Goal: Transaction & Acquisition: Purchase product/service

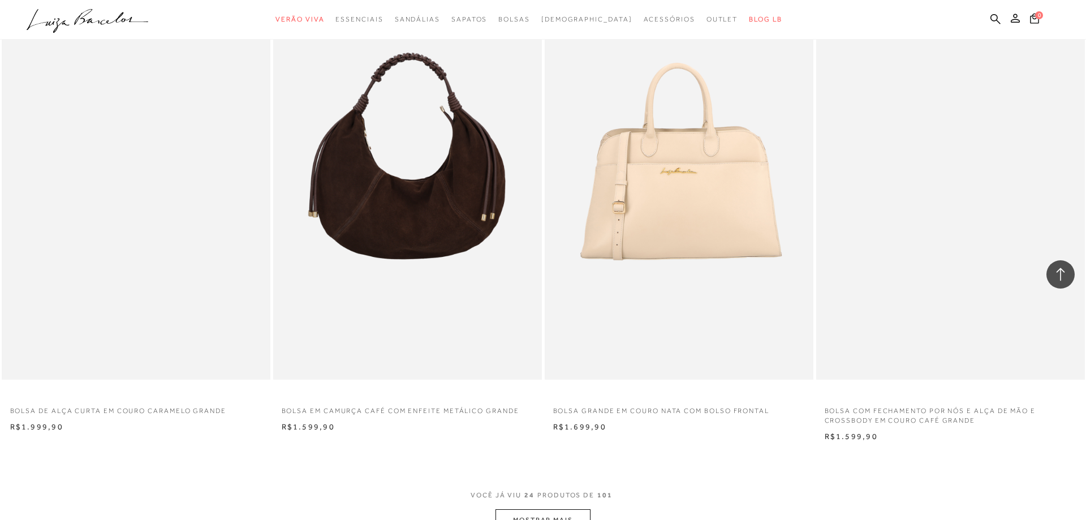
scroll to position [2770, 0]
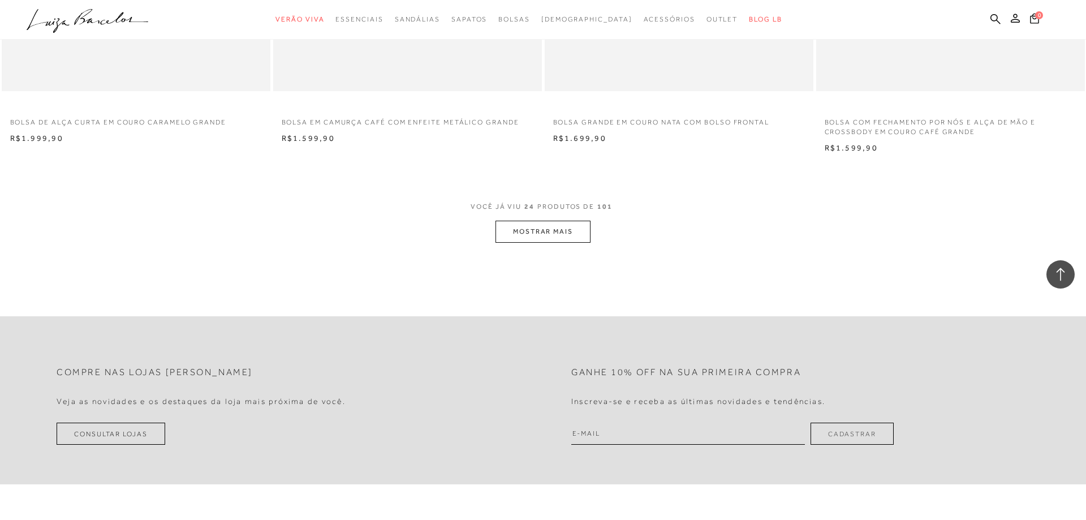
click at [518, 232] on button "MOSTRAR MAIS" at bounding box center [543, 232] width 95 height 22
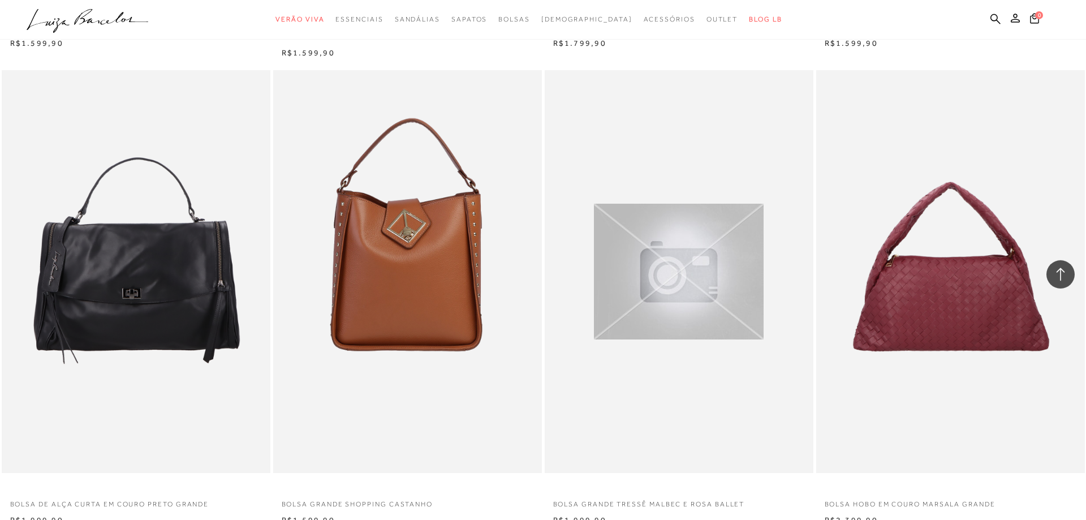
scroll to position [4847, 0]
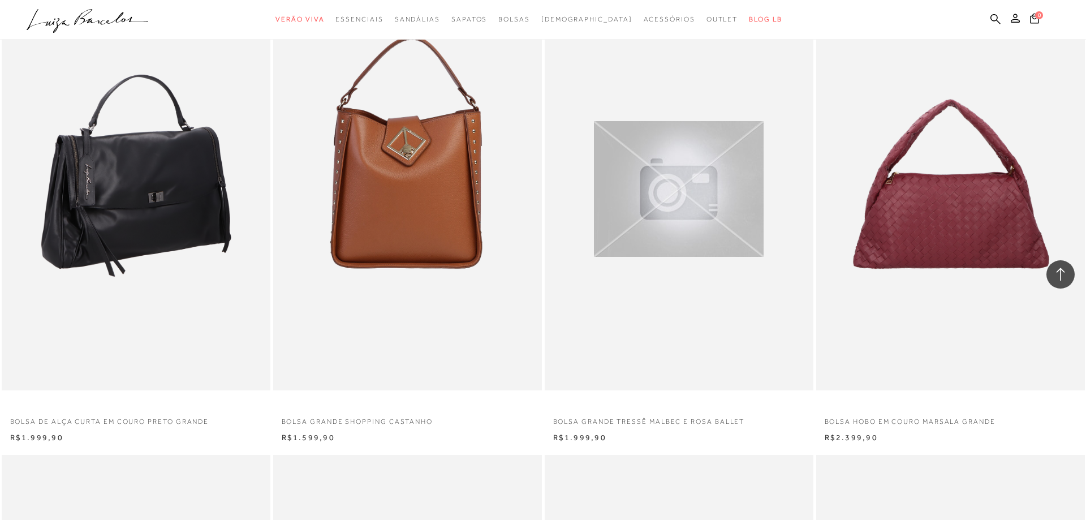
click at [164, 219] on img at bounding box center [137, 189] width 268 height 403
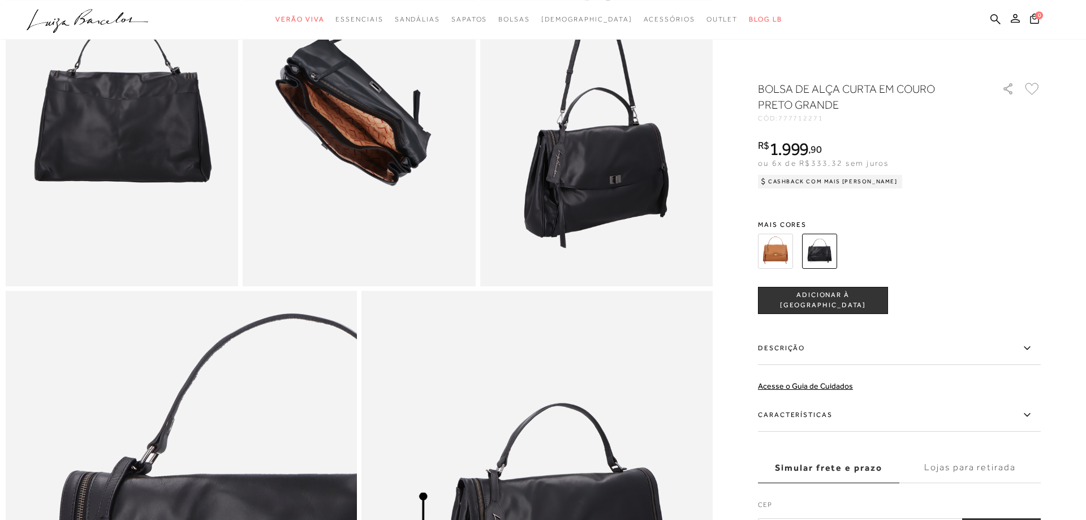
scroll to position [750, 0]
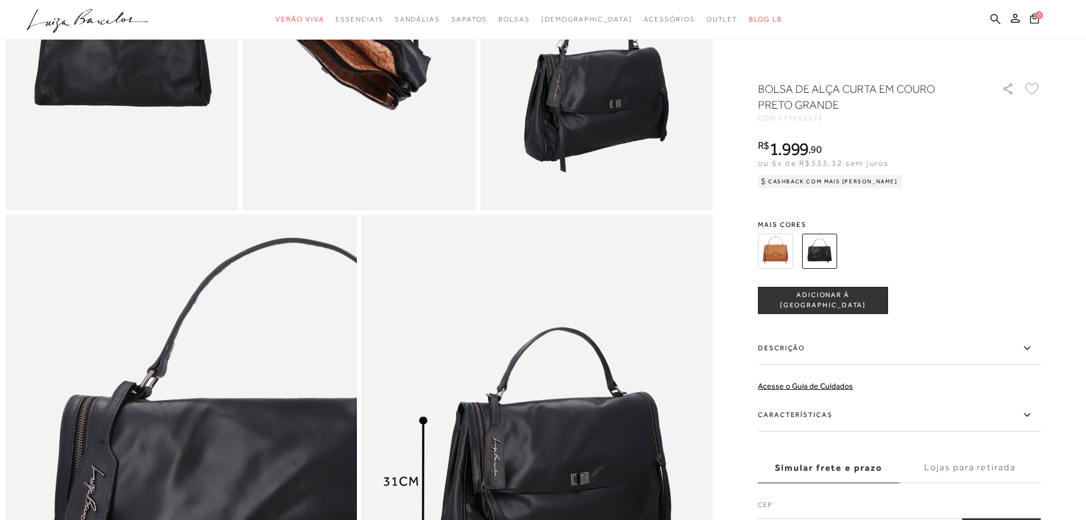
click at [805, 413] on label "Características" at bounding box center [899, 415] width 283 height 33
click at [0, 0] on input "Características" at bounding box center [0, 0] width 0 height 0
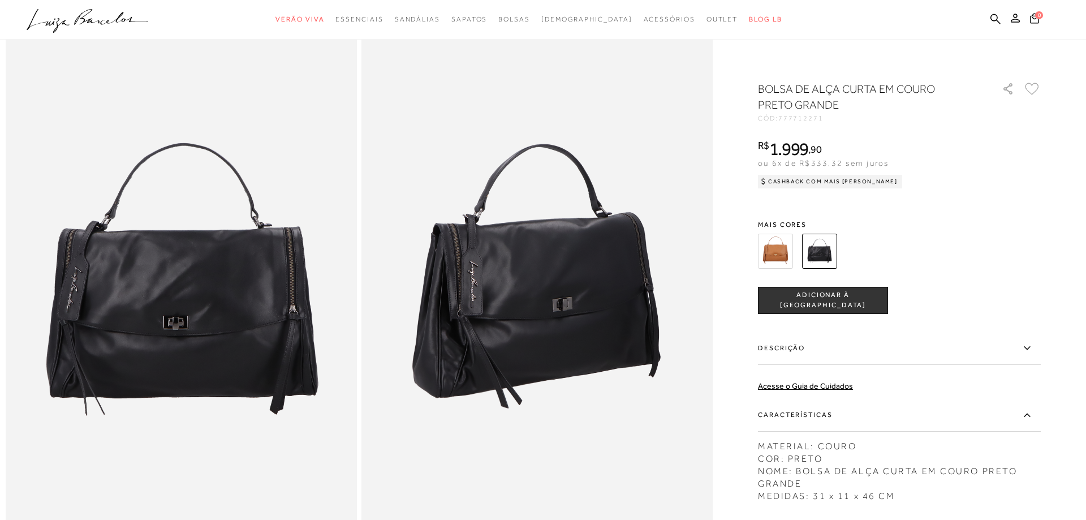
scroll to position [0, 0]
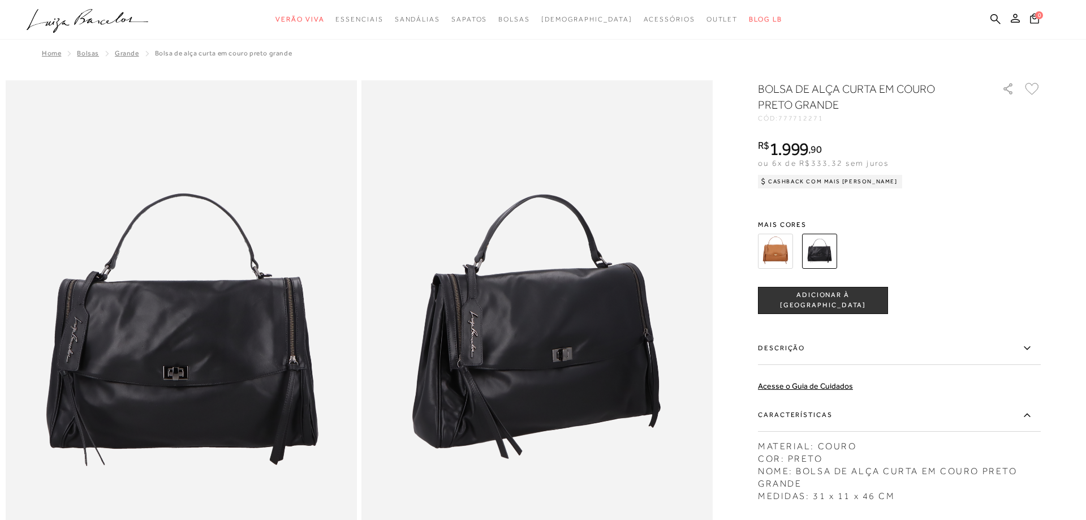
click at [771, 260] on img at bounding box center [775, 251] width 35 height 35
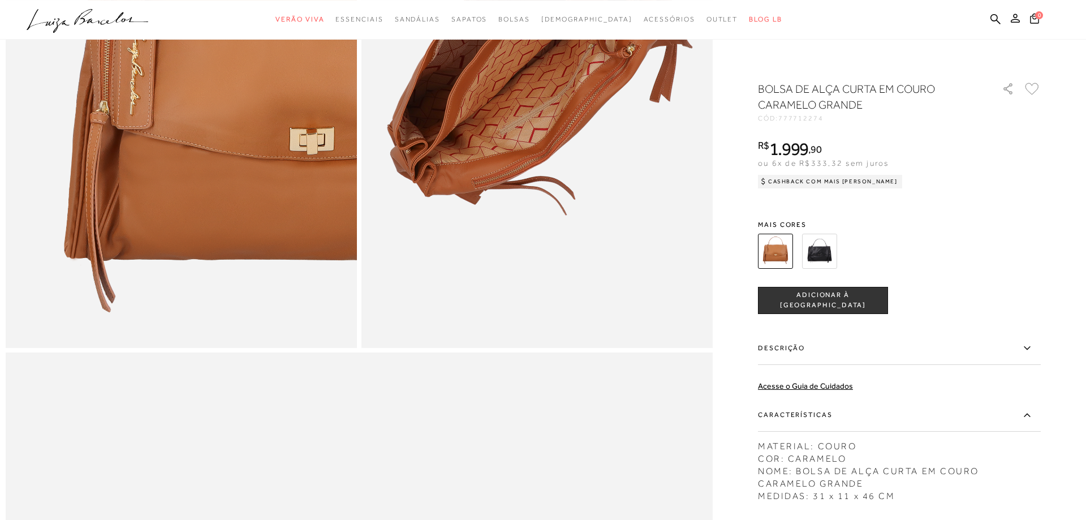
scroll to position [1154, 0]
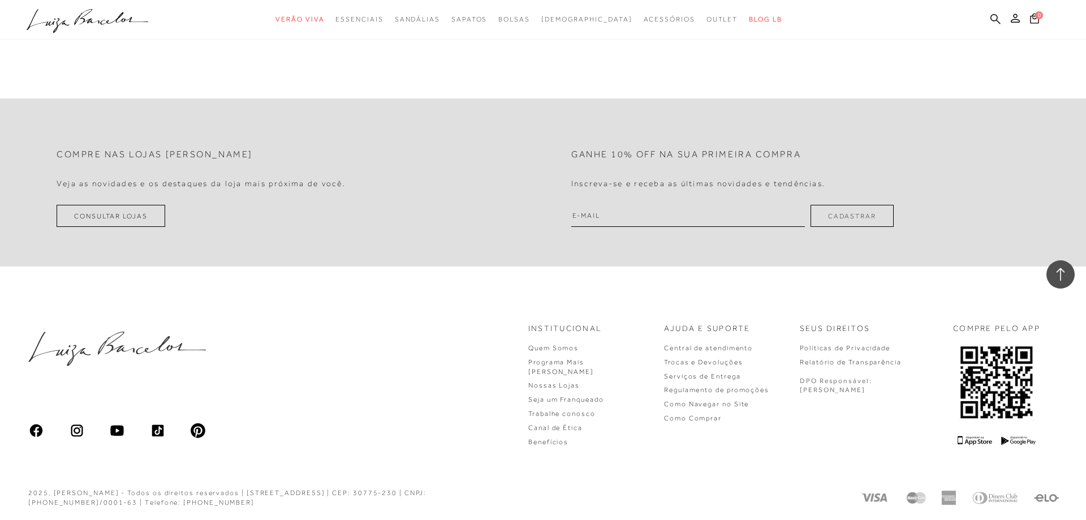
scroll to position [2757, 0]
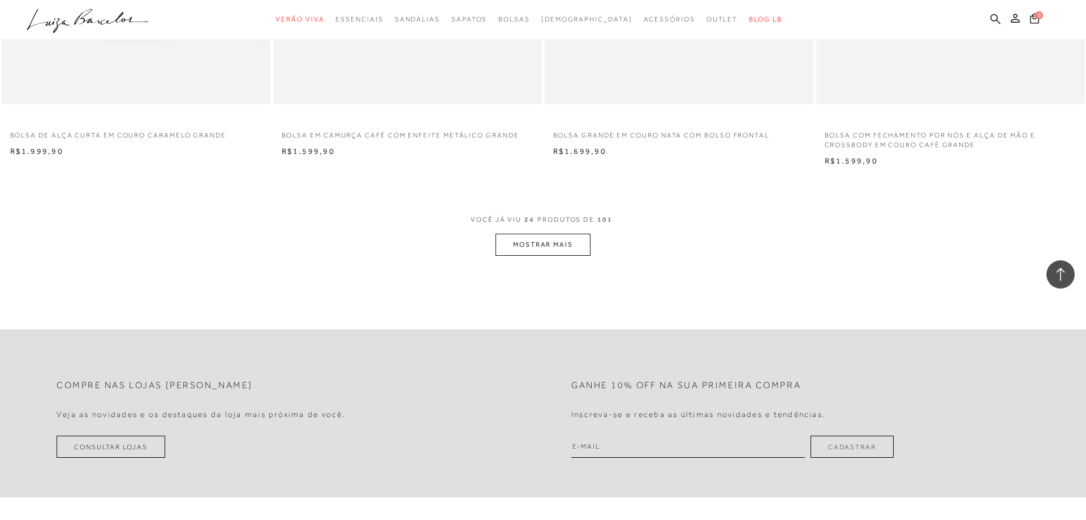
click at [532, 240] on button "MOSTRAR MAIS" at bounding box center [543, 245] width 95 height 22
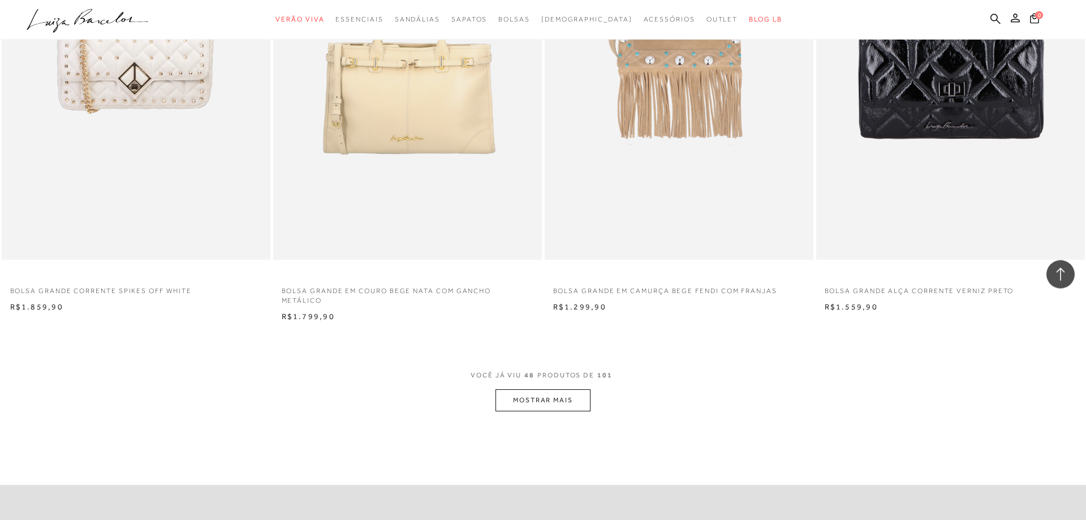
scroll to position [5585, 0]
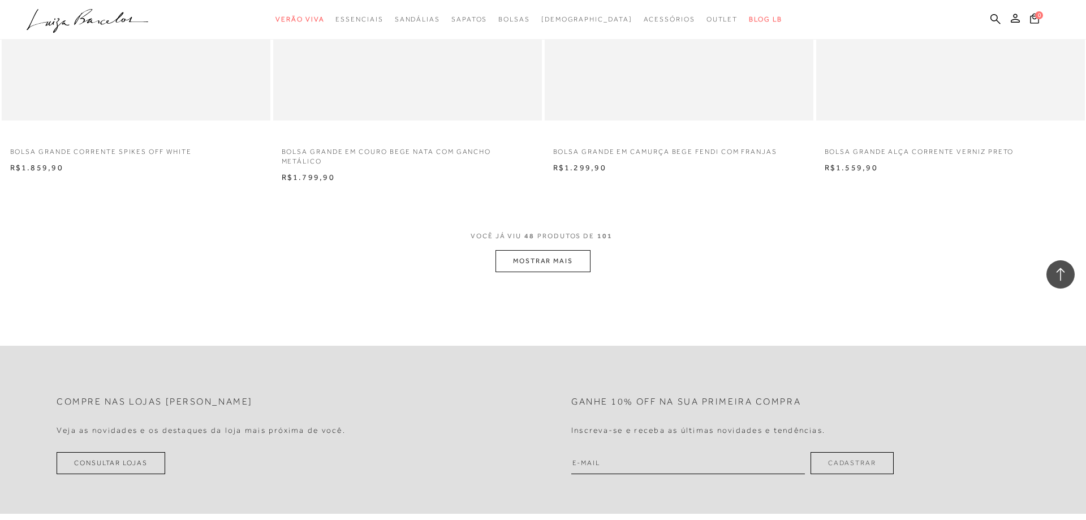
click at [537, 255] on button "MOSTRAR MAIS" at bounding box center [543, 261] width 95 height 22
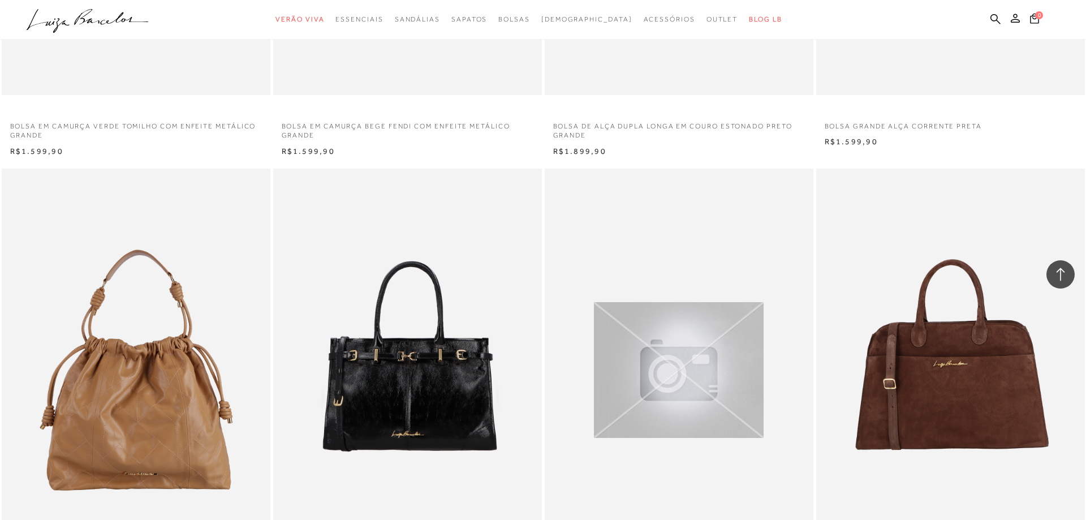
scroll to position [7720, 0]
